Goal: Task Accomplishment & Management: Complete application form

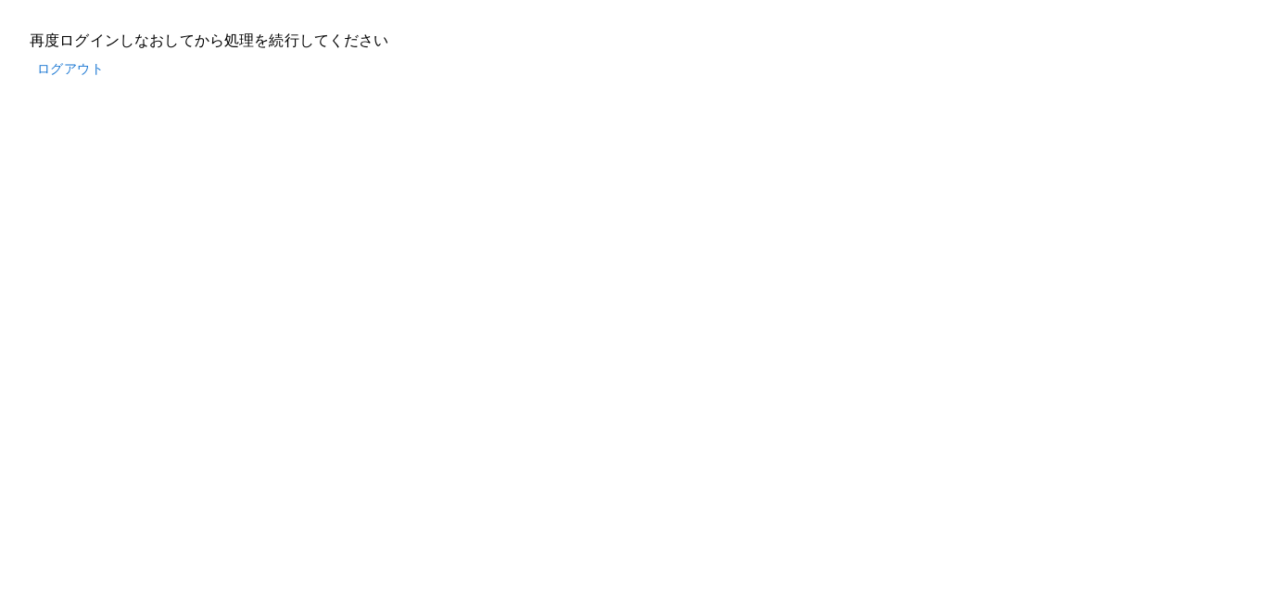
click at [82, 64] on button "ログアウト" at bounding box center [71, 69] width 82 height 34
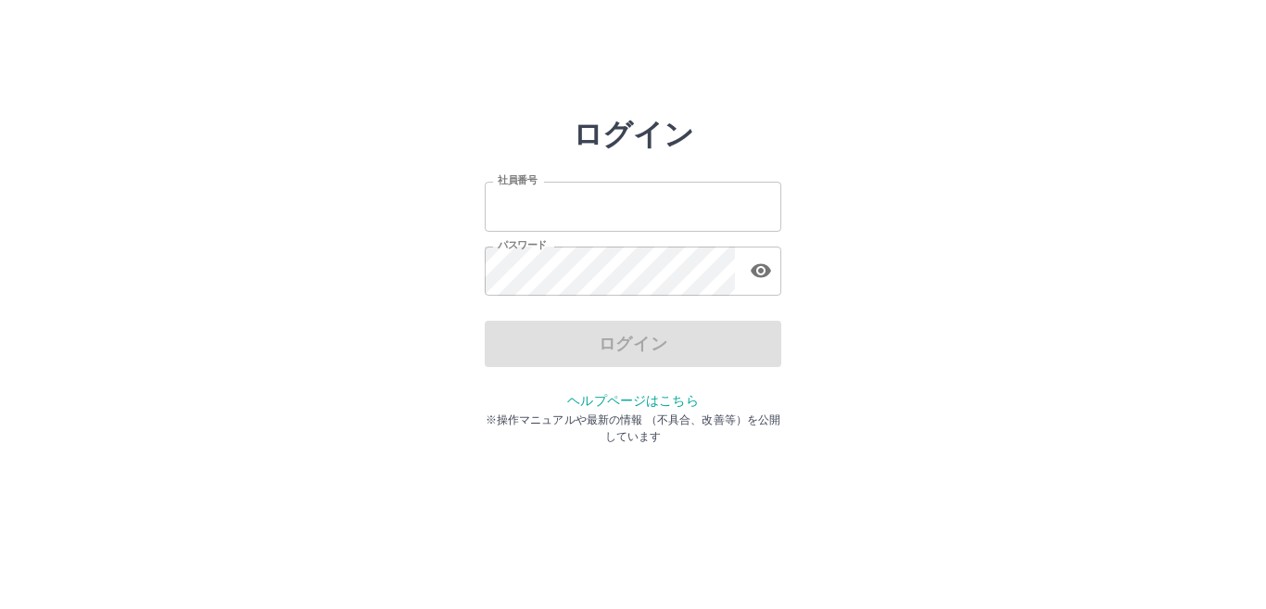
type input "*******"
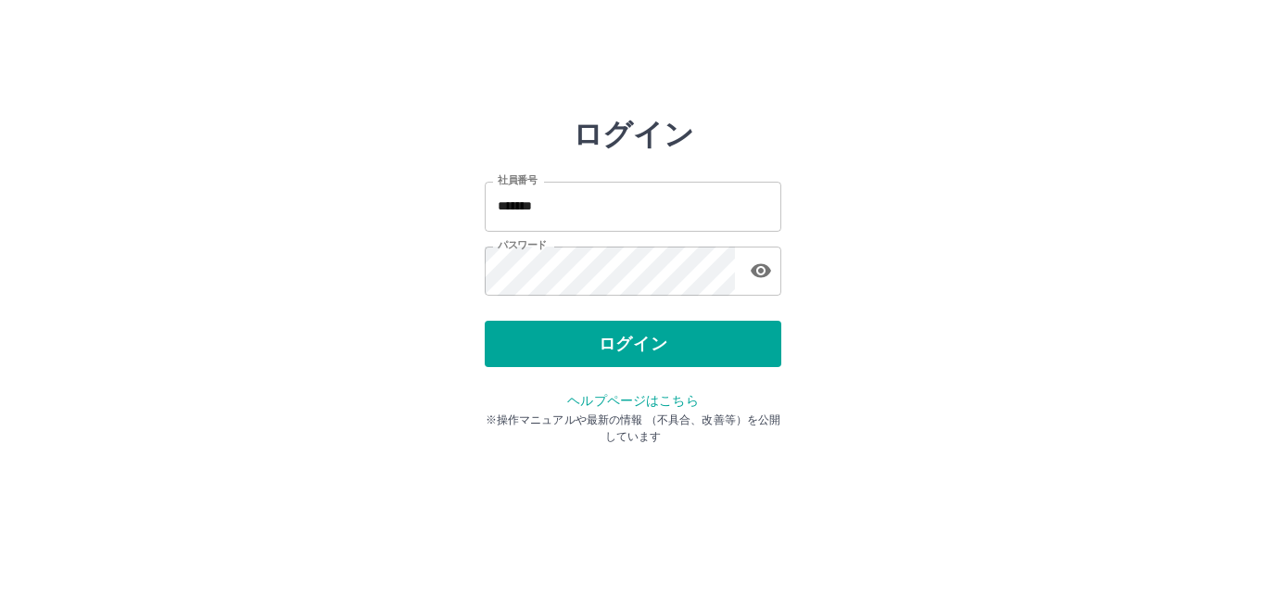
click at [661, 347] on div "ログイン" at bounding box center [633, 344] width 296 height 46
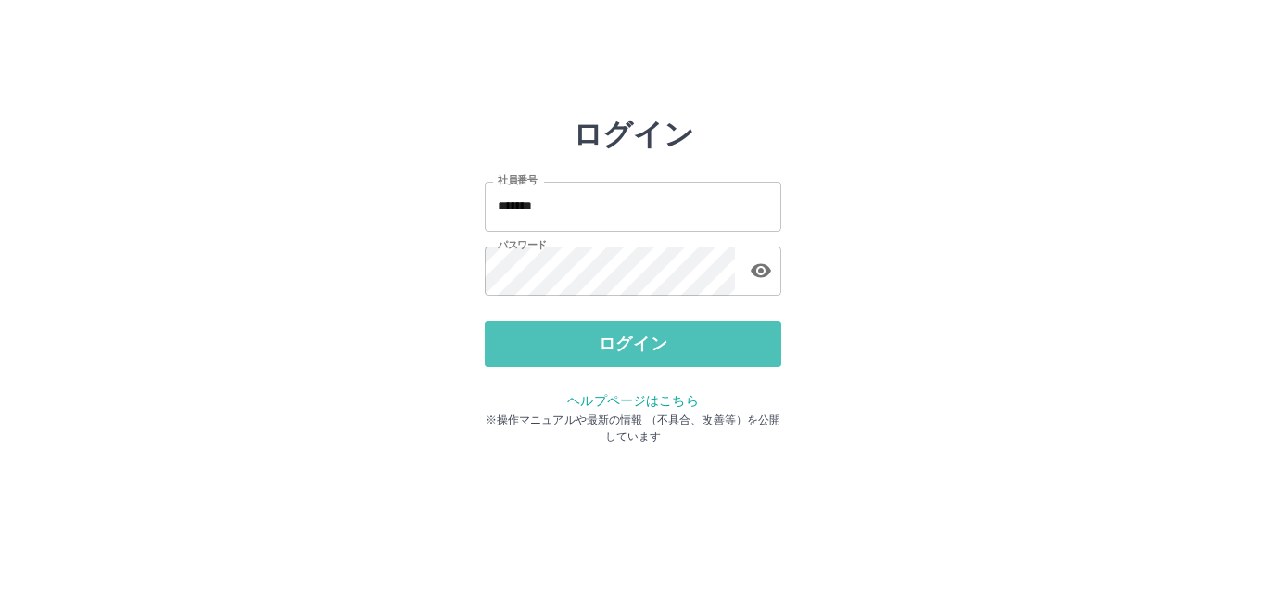
click at [661, 347] on button "ログイン" at bounding box center [633, 344] width 296 height 46
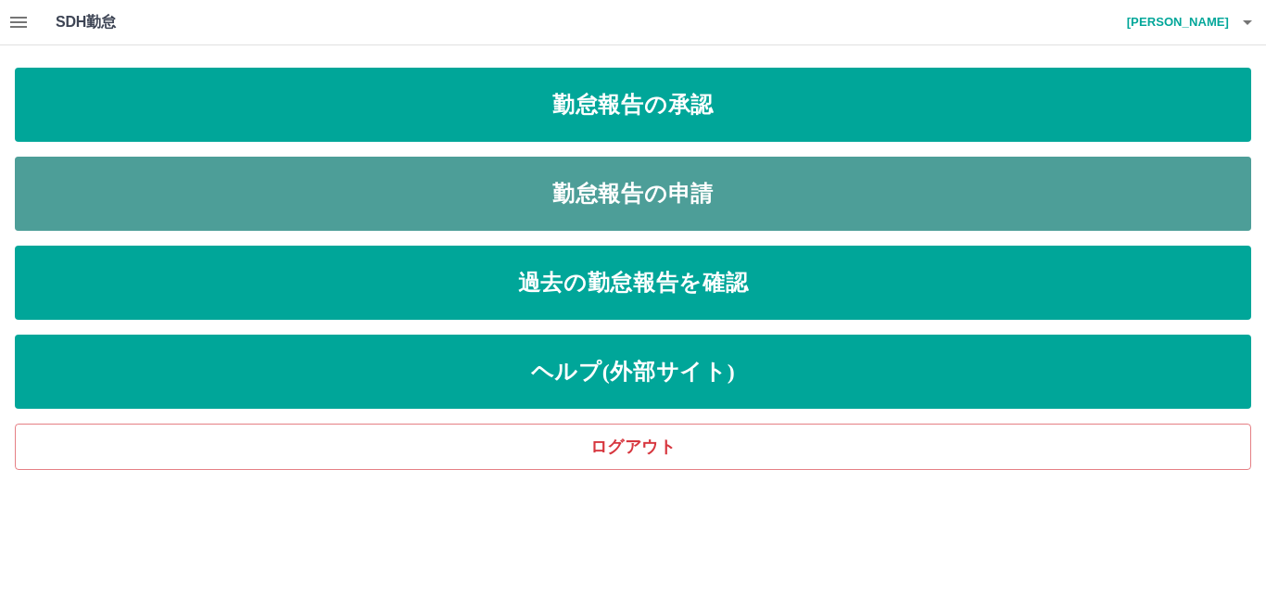
click at [435, 205] on link "勤怠報告の申請" at bounding box center [633, 194] width 1236 height 74
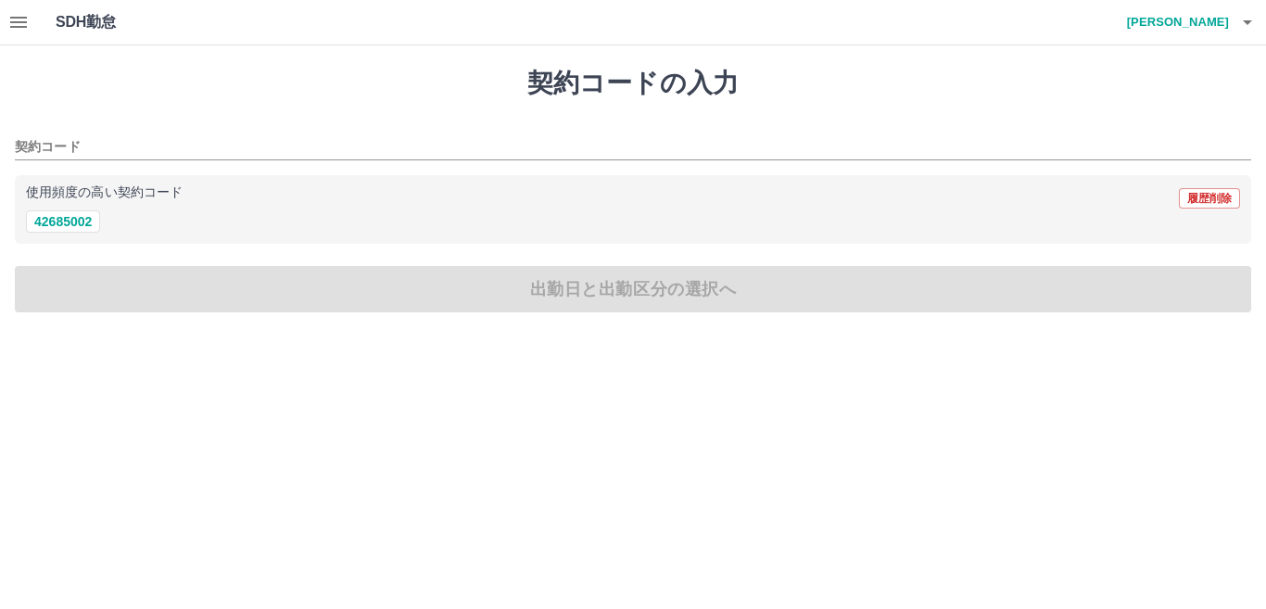
click at [79, 243] on div "契約コードの入力 契約コード 使用頻度の高い契約コード 履歴削除 42685002 出勤日と出勤区分の選択へ" at bounding box center [633, 189] width 1266 height 289
click at [77, 234] on div "使用頻度の高い契約コード 履歴削除 42685002" at bounding box center [633, 209] width 1236 height 69
click at [77, 231] on div "使用頻度の高い契約コード 履歴削除 42685002" at bounding box center [633, 209] width 1236 height 69
click at [75, 225] on button "42685002" at bounding box center [63, 221] width 74 height 22
type input "********"
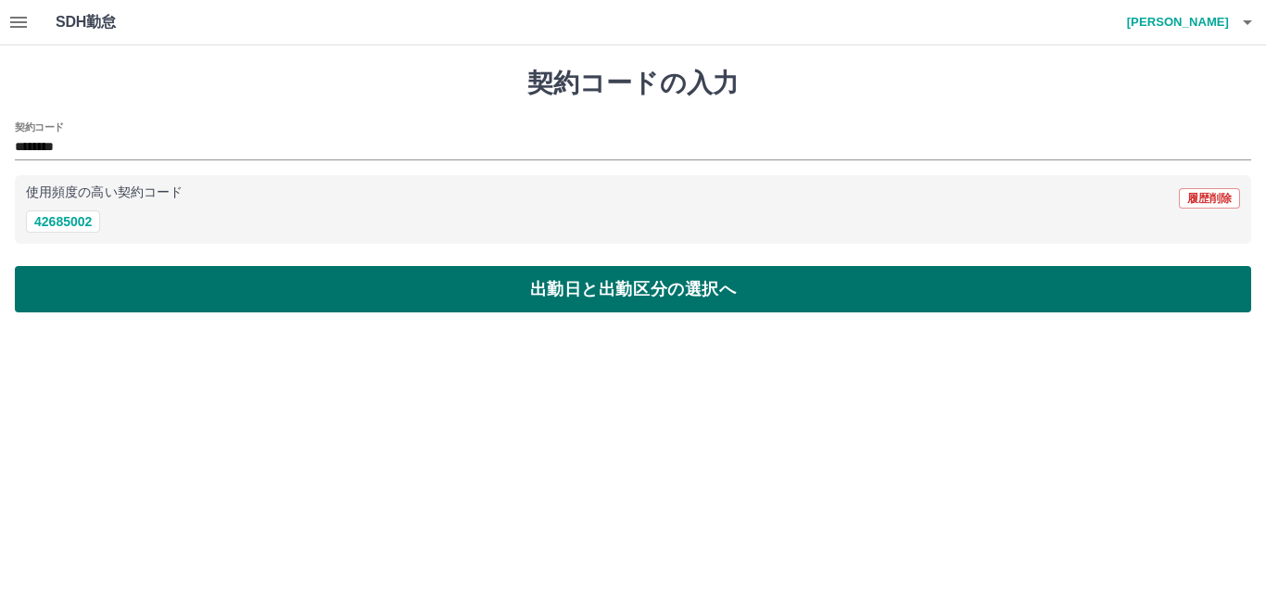
click at [87, 276] on button "出勤日と出勤区分の選択へ" at bounding box center [633, 289] width 1236 height 46
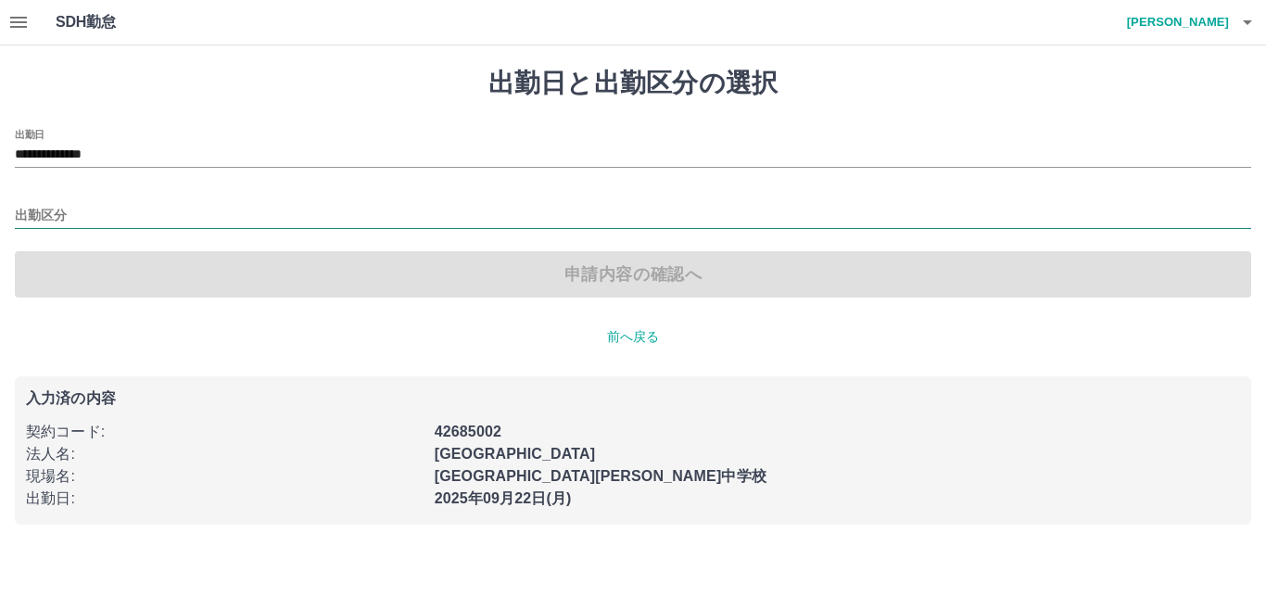
click at [97, 213] on input "出勤区分" at bounding box center [633, 216] width 1236 height 23
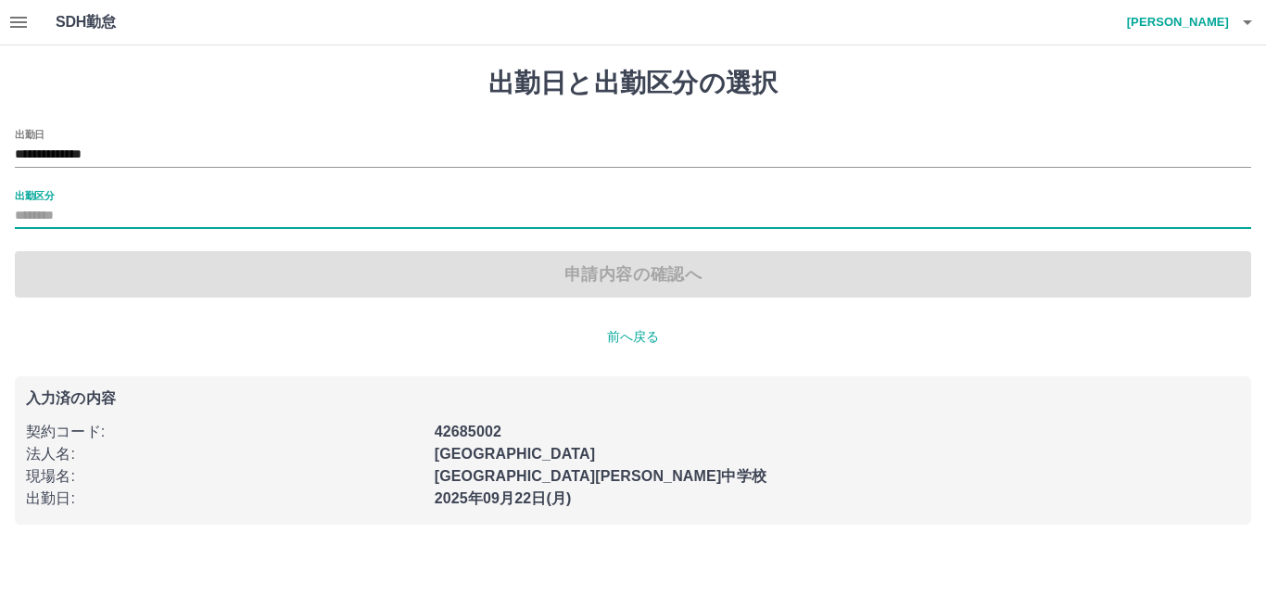
click at [94, 211] on input "出勤区分" at bounding box center [633, 216] width 1236 height 23
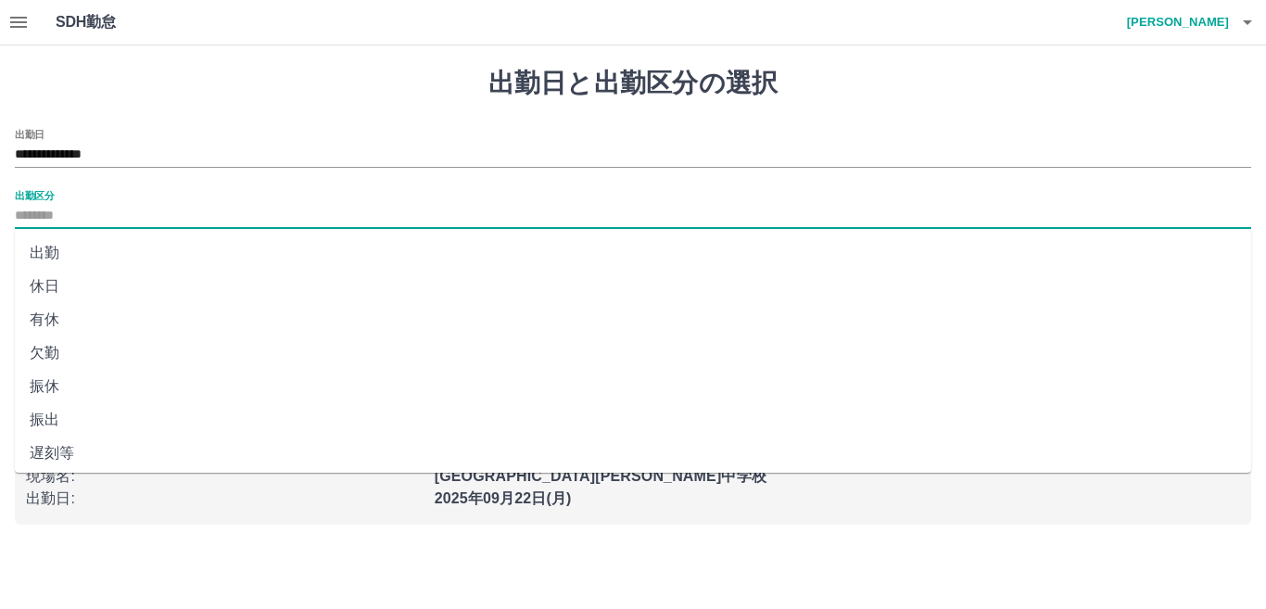
click at [82, 251] on li "出勤" at bounding box center [633, 252] width 1236 height 33
type input "**"
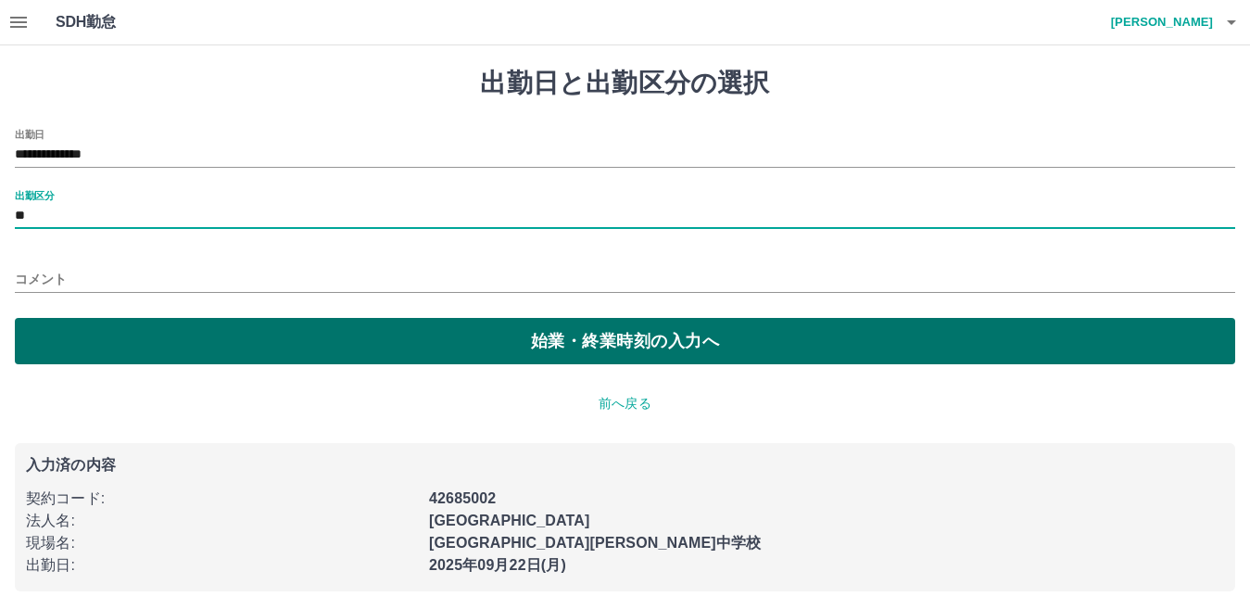
click at [220, 352] on button "始業・終業時刻の入力へ" at bounding box center [625, 341] width 1220 height 46
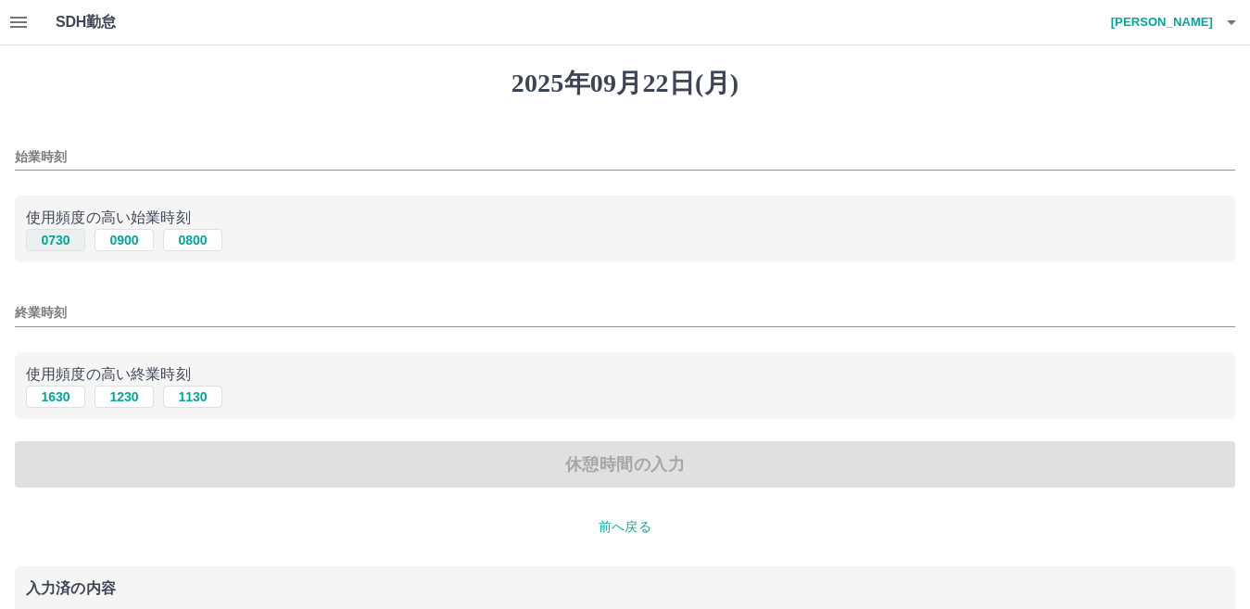
click at [61, 240] on button "0730" at bounding box center [55, 240] width 59 height 22
type input "****"
click at [64, 402] on button "1630" at bounding box center [55, 396] width 59 height 22
type input "****"
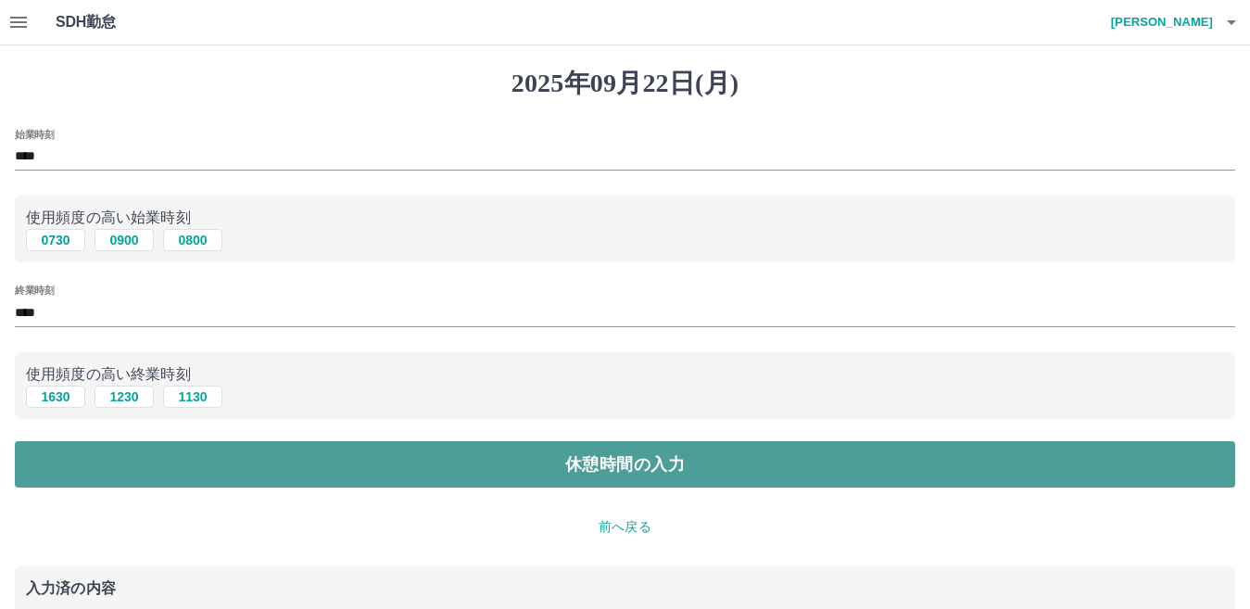
click at [90, 452] on button "休憩時間の入力" at bounding box center [625, 464] width 1220 height 46
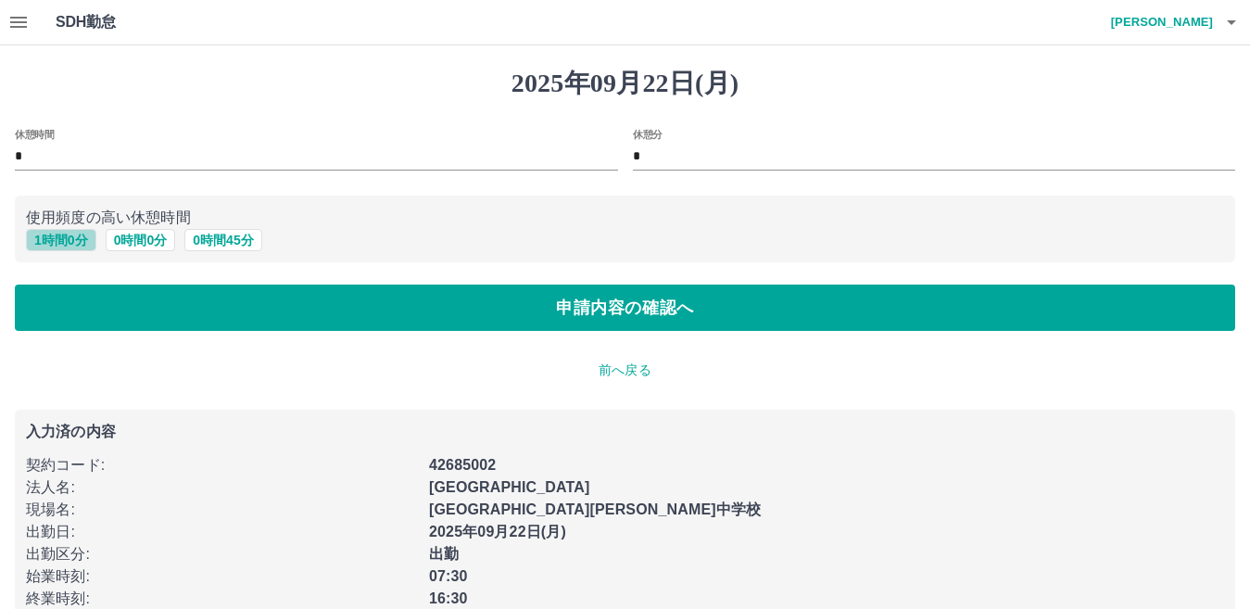
click at [81, 242] on button "1 時間 0 分" at bounding box center [61, 240] width 70 height 22
type input "*"
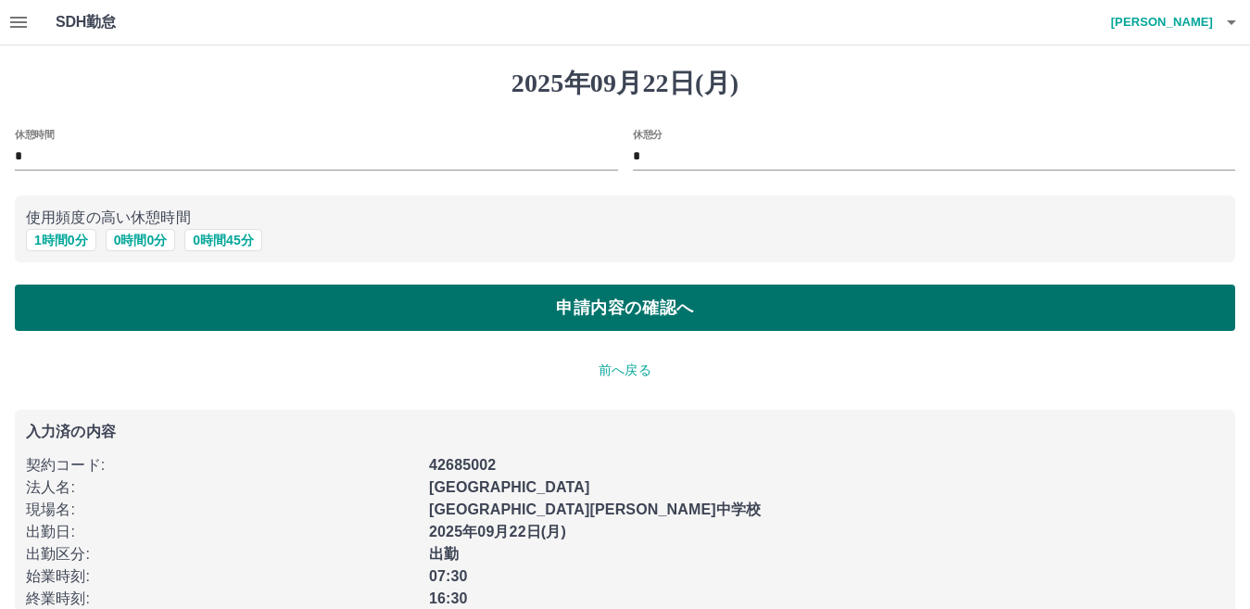
click at [92, 309] on button "申請内容の確認へ" at bounding box center [625, 307] width 1220 height 46
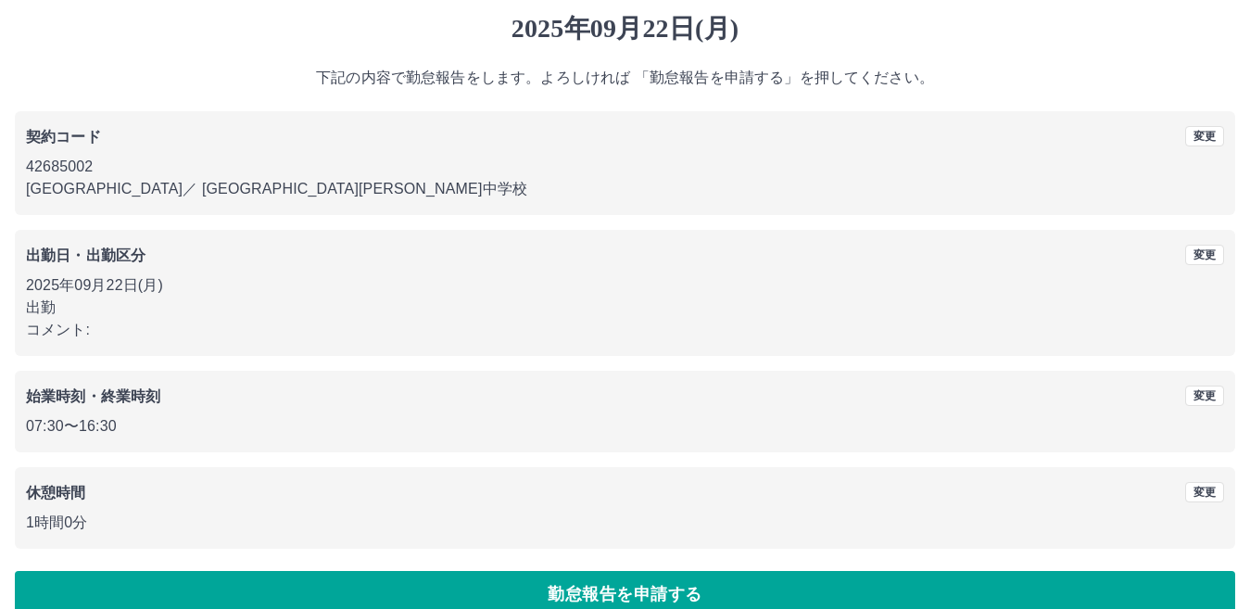
scroll to position [85, 0]
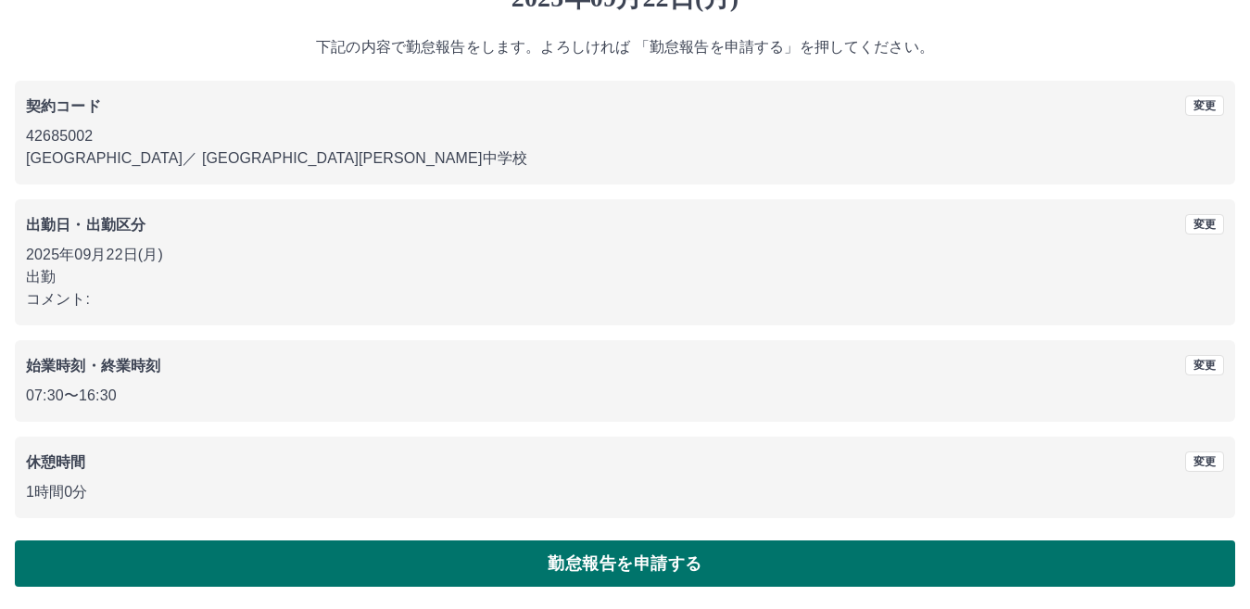
click at [243, 573] on button "勤怠報告を申請する" at bounding box center [625, 563] width 1220 height 46
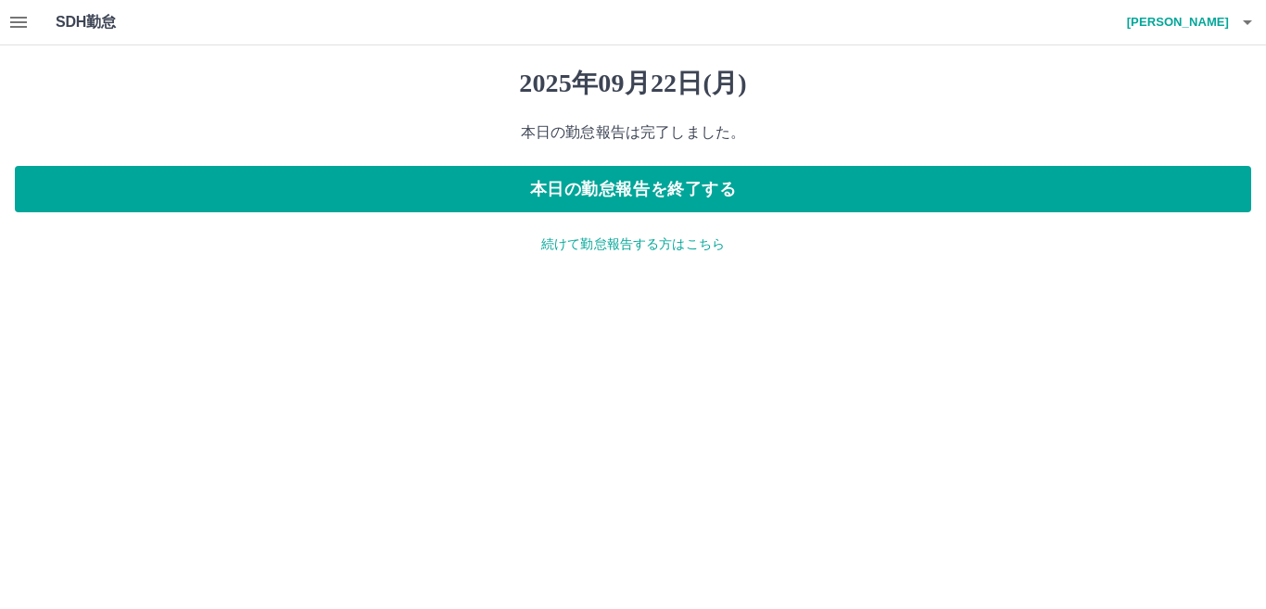
click at [12, 33] on button "button" at bounding box center [18, 22] width 37 height 44
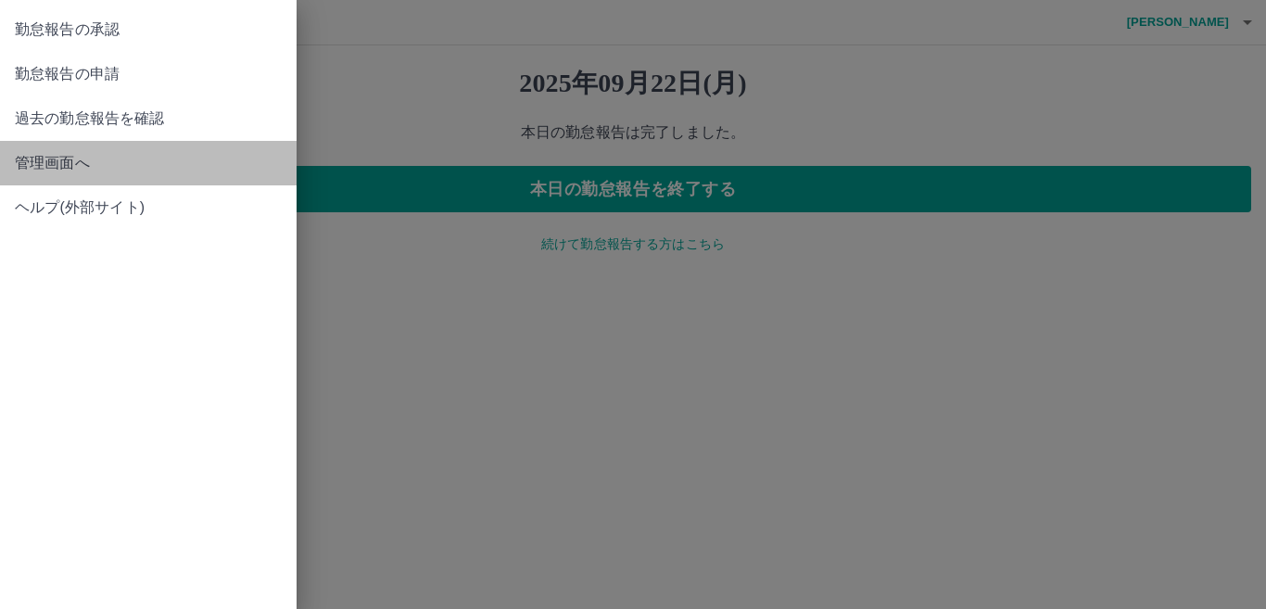
click at [54, 157] on span "管理画面へ" at bounding box center [148, 163] width 267 height 22
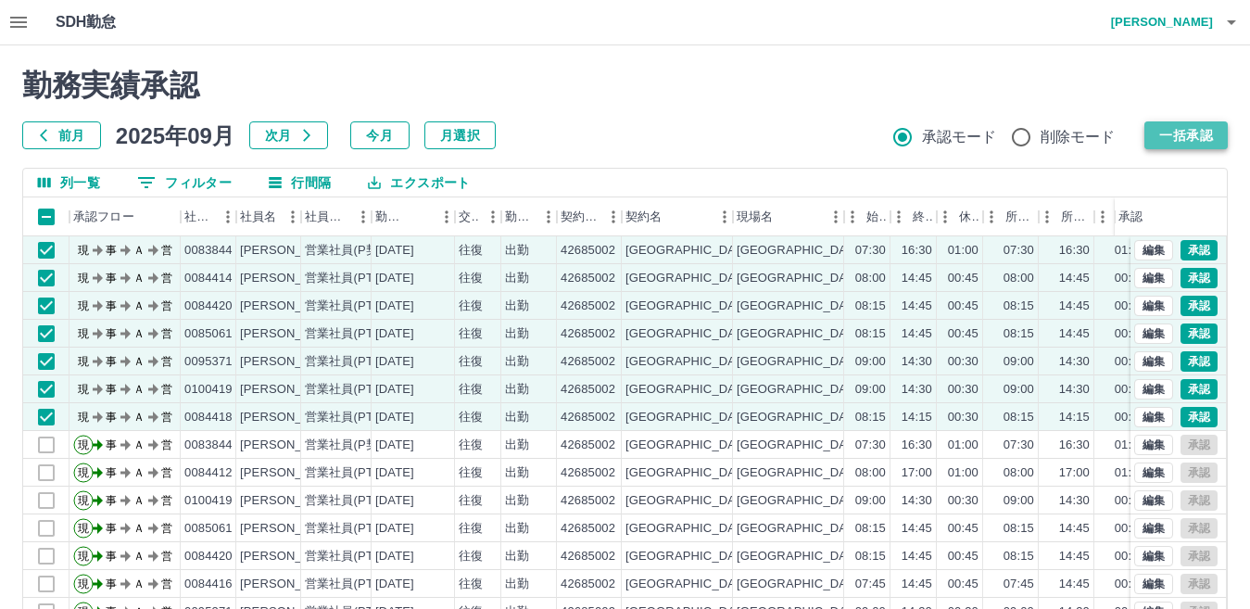
click at [1213, 142] on button "一括承認" at bounding box center [1185, 135] width 83 height 28
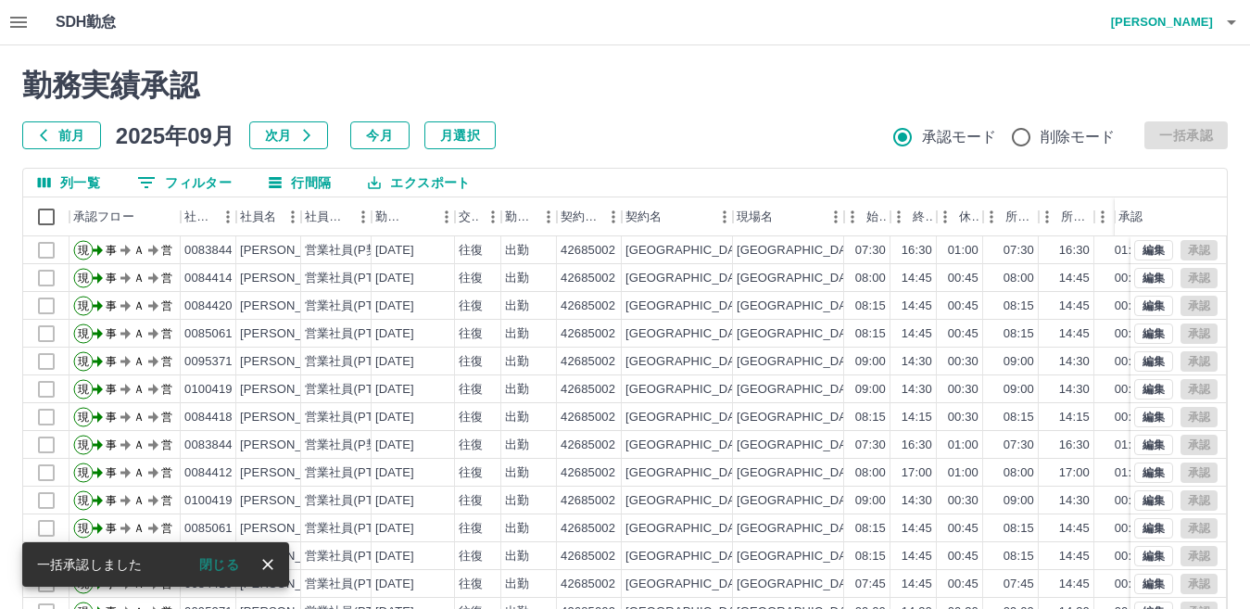
click at [1233, 24] on icon "button" at bounding box center [1231, 22] width 22 height 22
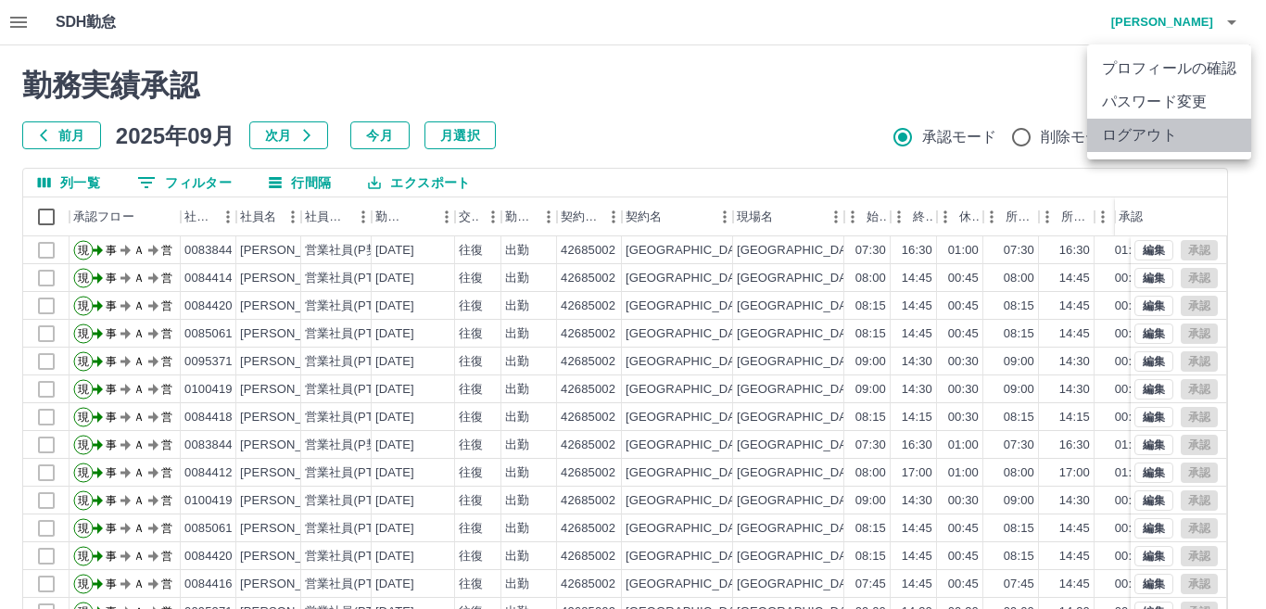
click at [1157, 139] on li "ログアウト" at bounding box center [1169, 135] width 164 height 33
